Goal: Check status: Check status

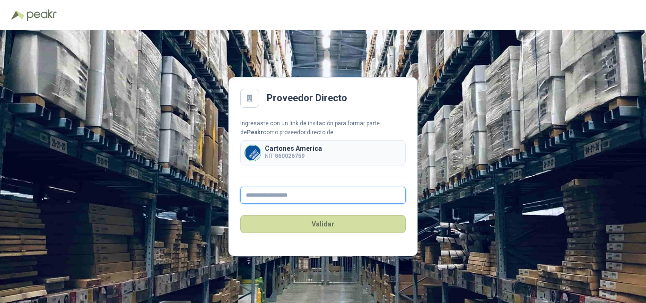
click at [261, 201] on input "text" at bounding box center [323, 195] width 166 height 17
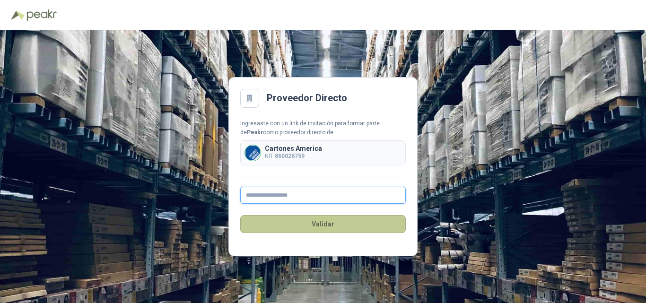
type input "**********"
click at [328, 224] on button "Validar" at bounding box center [323, 224] width 166 height 18
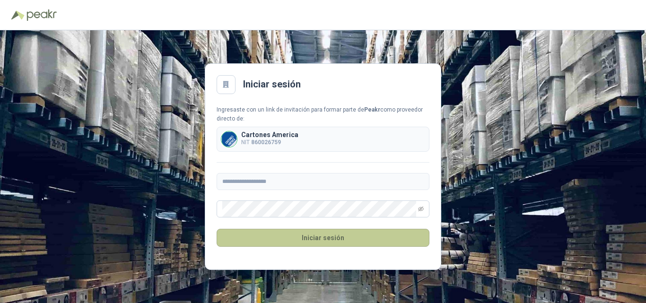
click at [320, 232] on button "Iniciar sesión" at bounding box center [323, 238] width 213 height 18
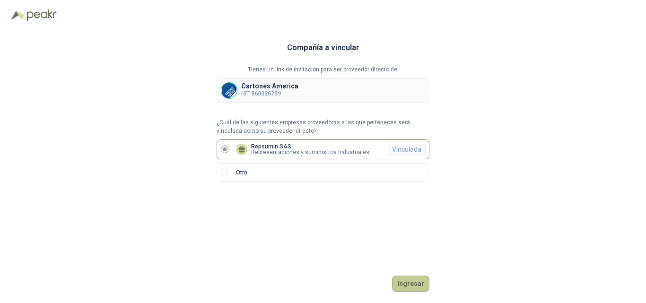
click at [401, 280] on button "Ingresar" at bounding box center [410, 284] width 37 height 16
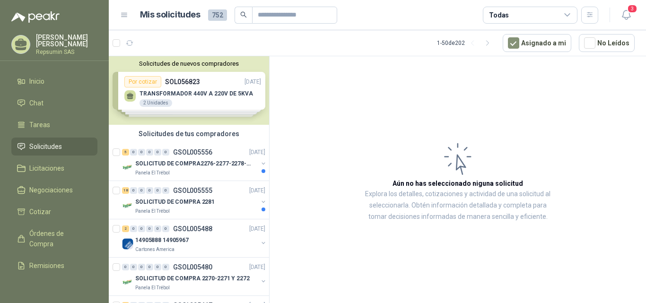
click at [126, 93] on div "Solicitudes de nuevos compradores Por cotizar SOL056823 [DATE] TRANSFORMADOR 44…" at bounding box center [189, 90] width 160 height 69
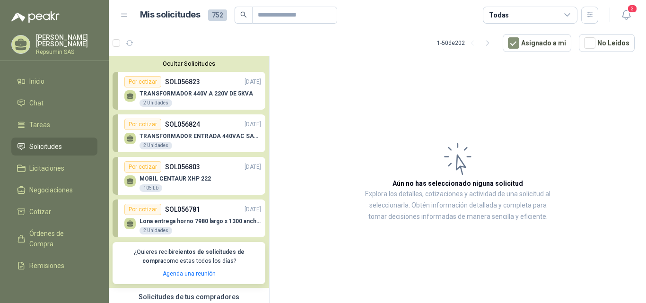
click at [136, 84] on div "Por cotizar" at bounding box center [142, 81] width 37 height 11
click at [128, 93] on icon at bounding box center [130, 96] width 8 height 8
click at [129, 101] on div at bounding box center [129, 95] width 11 height 11
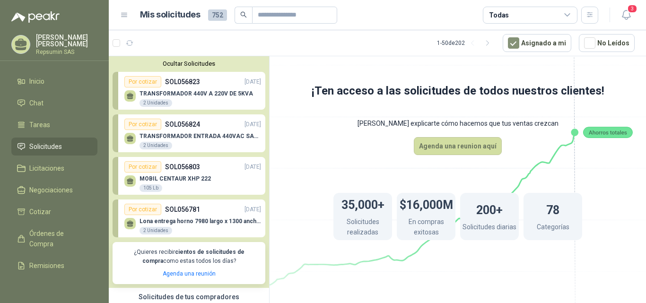
drag, startPoint x: 126, startPoint y: 97, endPoint x: 136, endPoint y: 128, distance: 31.9
click at [126, 98] on icon at bounding box center [130, 96] width 8 height 8
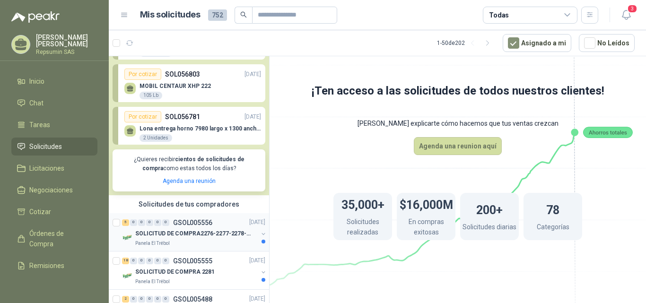
scroll to position [95, 0]
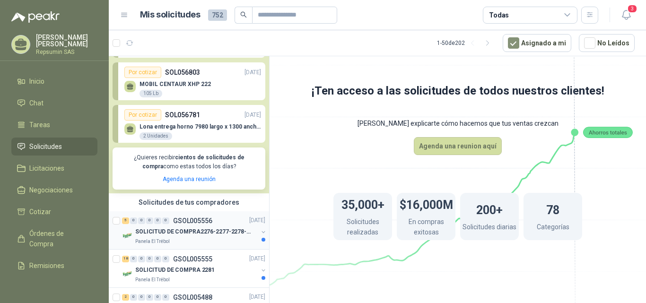
click at [136, 232] on p "SOLICITUD DE COMPRA2276-2277-2278-2284-2285-" at bounding box center [194, 231] width 118 height 9
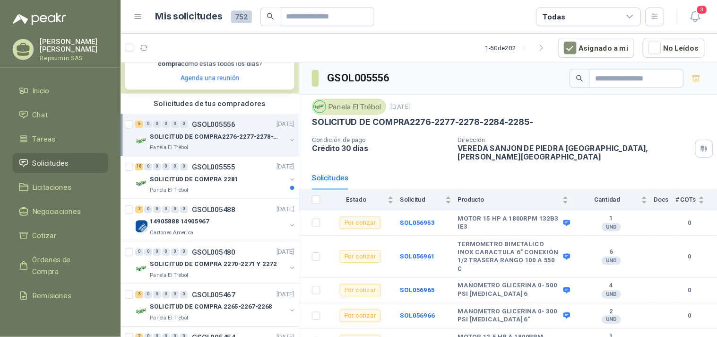
scroll to position [229, 0]
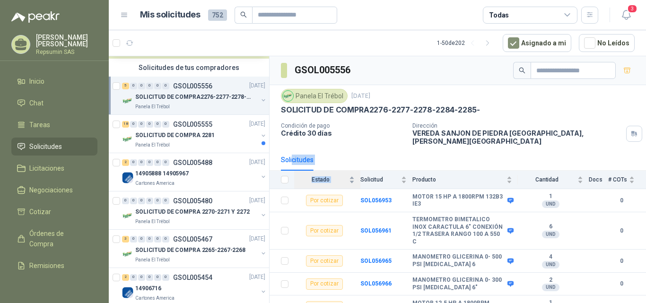
drag, startPoint x: 293, startPoint y: 163, endPoint x: 349, endPoint y: 177, distance: 58.6
click at [349, 177] on div "Solicitudes Estado Solicitud Producto Cantidad Docs # COTs Por cotizar SOL05695…" at bounding box center [458, 234] width 376 height 170
click at [276, 163] on div "Solicitudes" at bounding box center [458, 160] width 376 height 22
click at [141, 137] on p "SOLICITUD DE COMPRA 2281" at bounding box center [174, 135] width 79 height 9
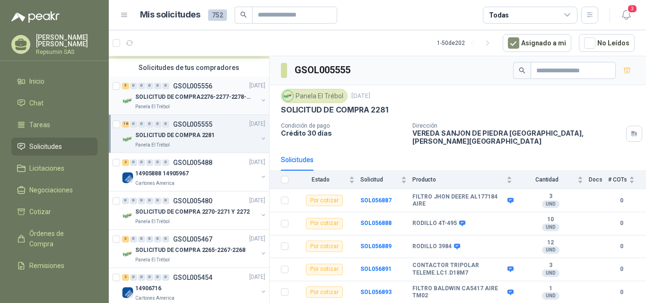
click at [153, 96] on p "SOLICITUD DE COMPRA2276-2277-2278-2284-2285-" at bounding box center [194, 97] width 118 height 9
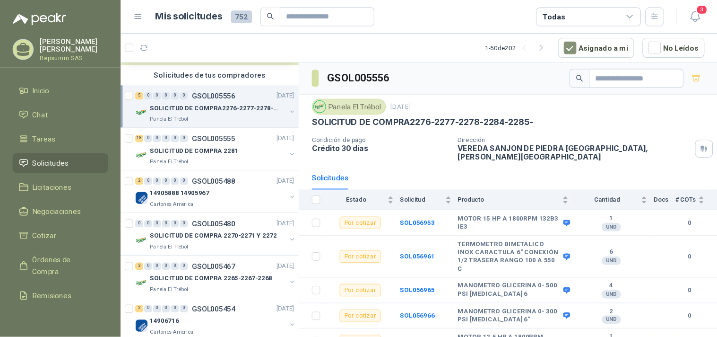
scroll to position [229, 0]
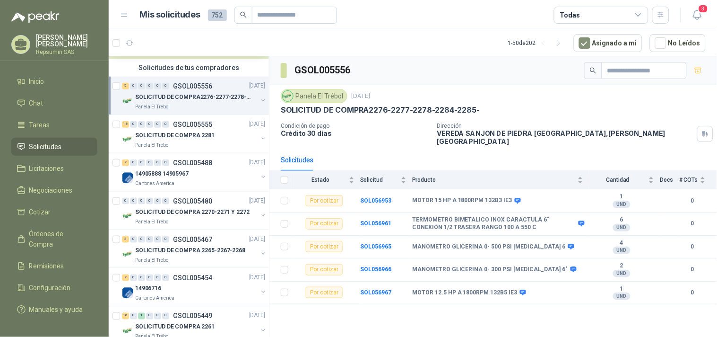
drag, startPoint x: 619, startPoint y: 0, endPoint x: 453, endPoint y: 59, distance: 176.3
click at [453, 59] on div "GSOL005556" at bounding box center [494, 70] width 448 height 29
click at [154, 97] on p "SOLICITUD DE COMPRA2276-2277-2278-2284-2285-" at bounding box center [194, 97] width 118 height 9
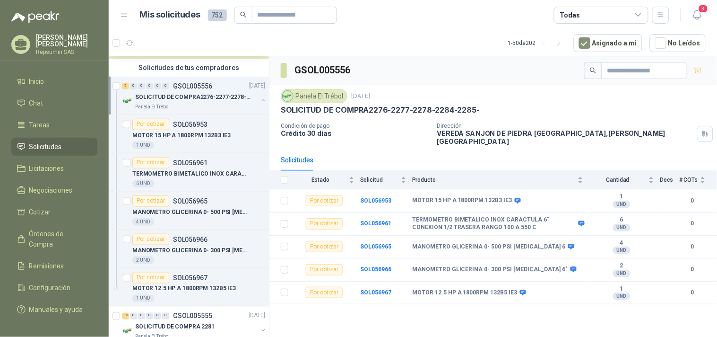
click at [160, 96] on p "SOLICITUD DE COMPRA2276-2277-2278-2284-2285-" at bounding box center [194, 97] width 118 height 9
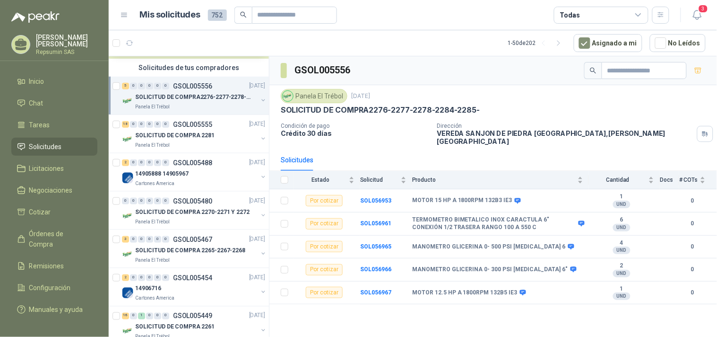
click at [160, 96] on p "SOLICITUD DE COMPRA2276-2277-2278-2284-2285-" at bounding box center [194, 97] width 118 height 9
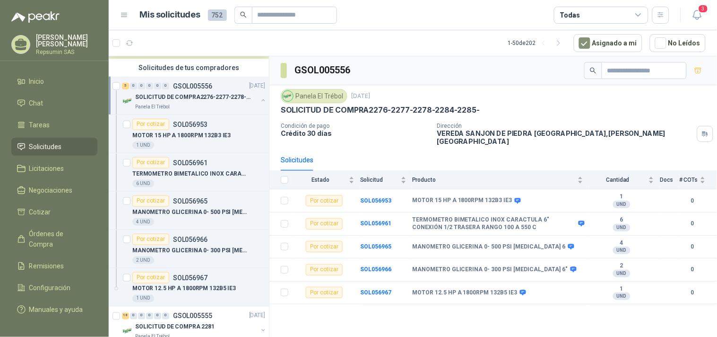
click at [160, 96] on p "SOLICITUD DE COMPRA2276-2277-2278-2284-2285-" at bounding box center [194, 97] width 118 height 9
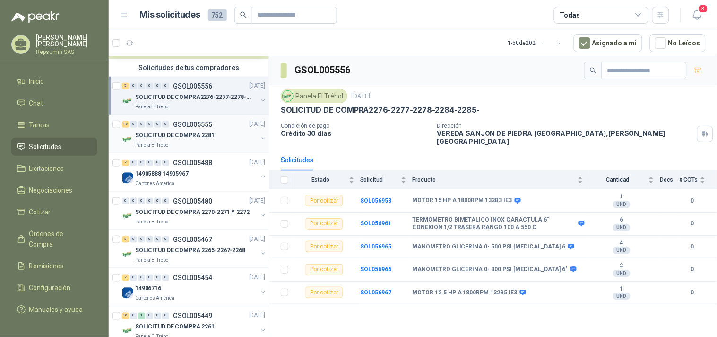
click at [154, 132] on p "SOLICITUD DE COMPRA 2281" at bounding box center [174, 135] width 79 height 9
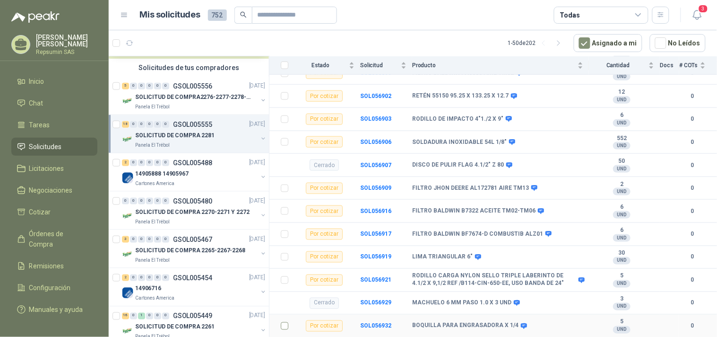
scroll to position [306, 0]
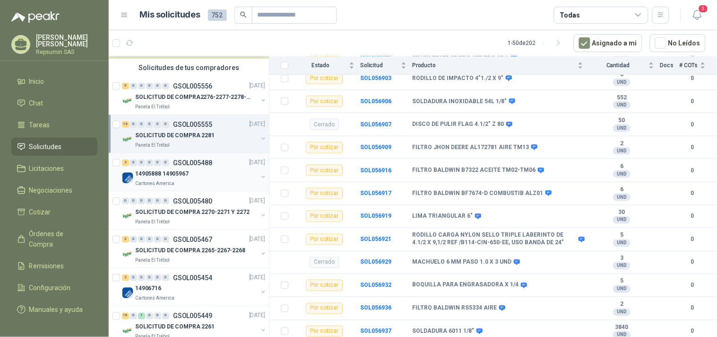
click at [145, 173] on p "14905888 14905967" at bounding box center [161, 173] width 53 height 9
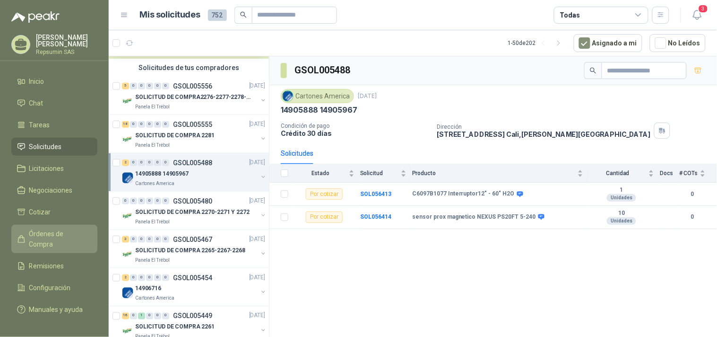
click at [36, 231] on span "Órdenes de Compra" at bounding box center [58, 238] width 59 height 21
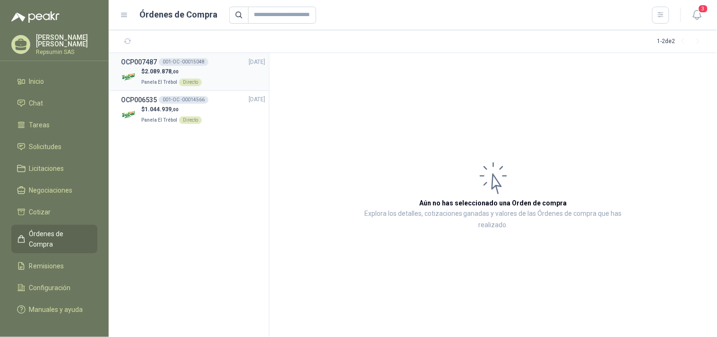
click at [206, 60] on div "OCP007487 001-OC -00015048 [DATE]" at bounding box center [193, 62] width 144 height 10
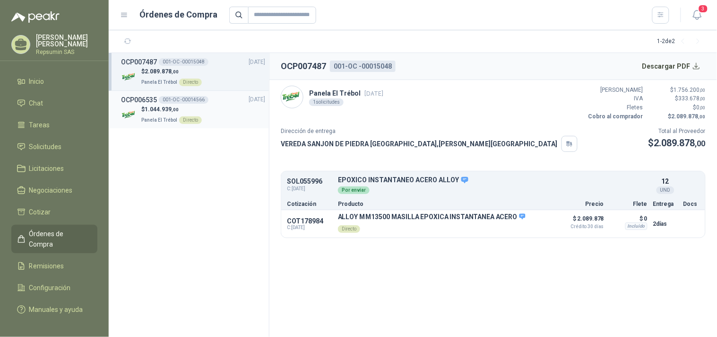
click at [169, 103] on div "001-OC -00014566" at bounding box center [184, 100] width 50 height 8
click at [188, 63] on div "001-OC -00015048" at bounding box center [184, 62] width 50 height 8
click at [181, 96] on div "001-OC -00014566" at bounding box center [184, 100] width 50 height 8
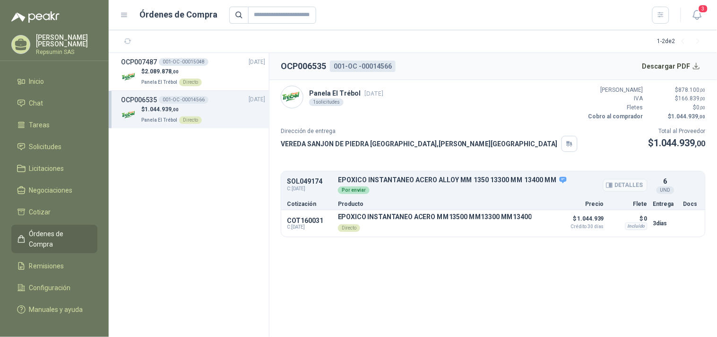
click at [348, 194] on div "Por enviar" at bounding box center [493, 189] width 310 height 10
click at [181, 58] on div "001-OC -00015048" at bounding box center [184, 62] width 50 height 8
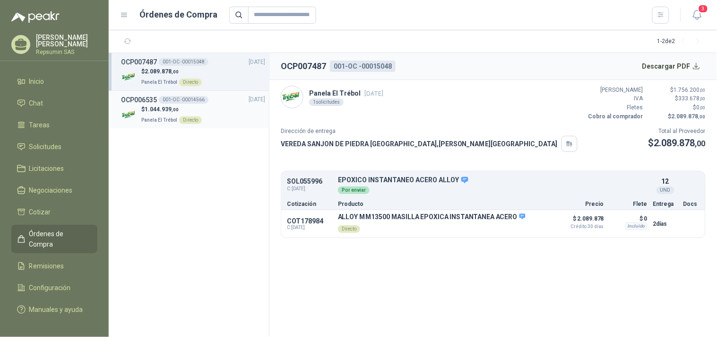
click at [189, 98] on div "001-OC -00014566" at bounding box center [184, 100] width 50 height 8
click at [182, 57] on div "OCP007487 001-OC -00015048" at bounding box center [164, 62] width 87 height 10
click at [46, 49] on p "Repsumin SAS" at bounding box center [66, 52] width 61 height 6
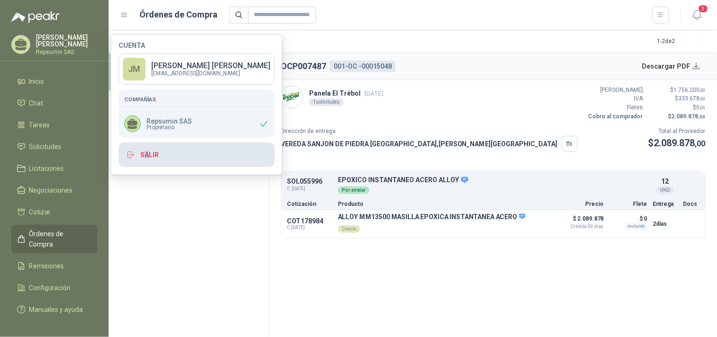
drag, startPoint x: 147, startPoint y: 156, endPoint x: 151, endPoint y: 155, distance: 4.8
click at [149, 156] on button "Salir" at bounding box center [197, 154] width 156 height 25
